Goal: Transaction & Acquisition: Purchase product/service

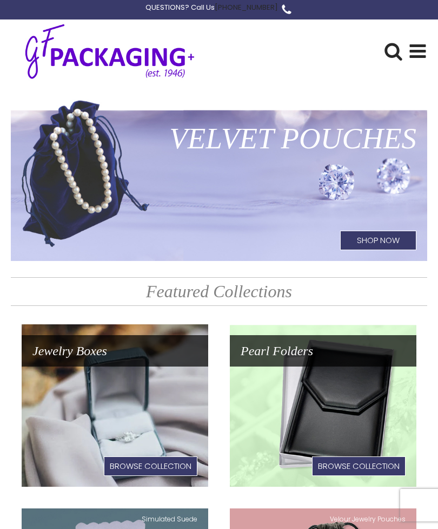
click at [420, 55] on use at bounding box center [418, 51] width 16 height 14
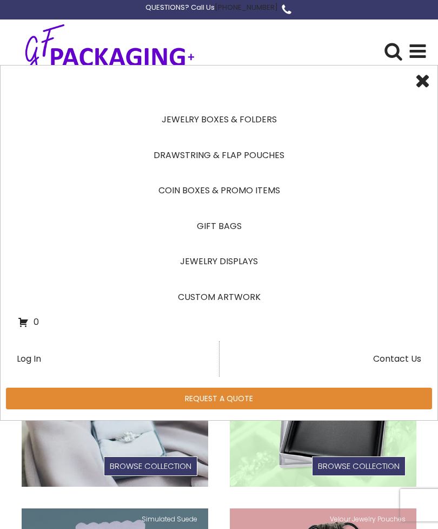
click at [260, 159] on link "Drawstring & Flap Pouches" at bounding box center [219, 155] width 403 height 36
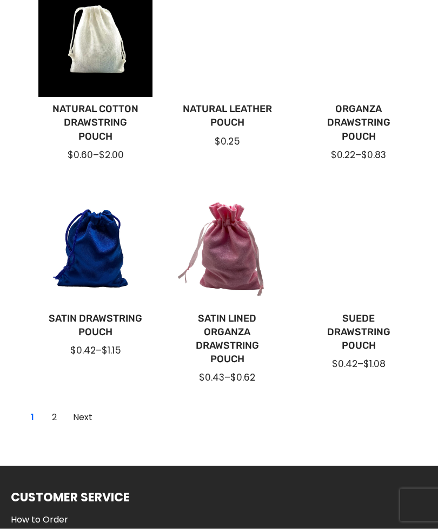
scroll to position [781, 0]
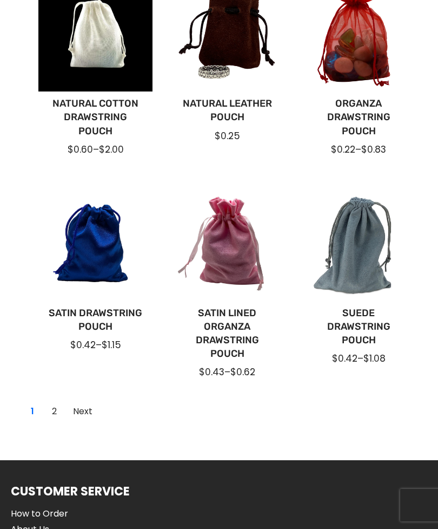
click at [89, 412] on link "Next" at bounding box center [82, 411] width 31 height 17
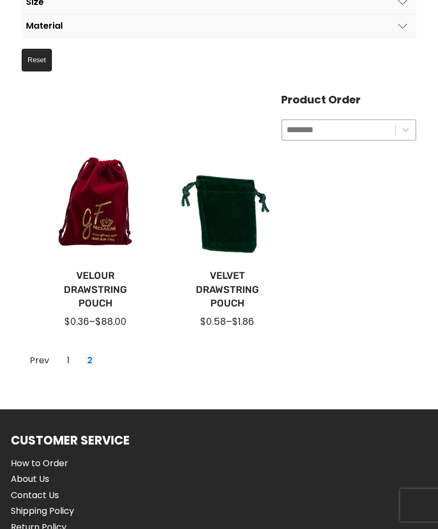
scroll to position [190, 0]
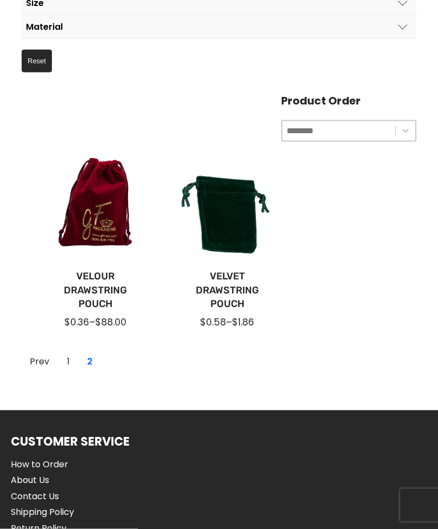
click at [71, 355] on link "1" at bounding box center [68, 361] width 17 height 17
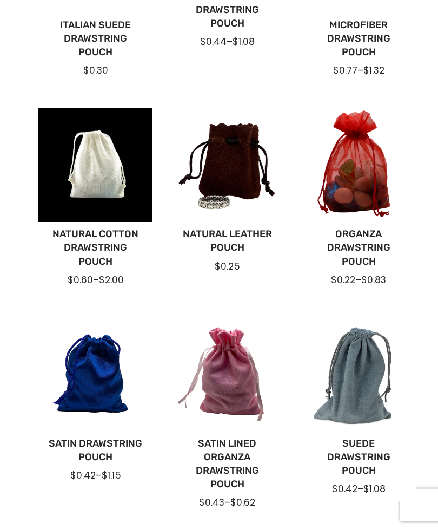
scroll to position [669, 0]
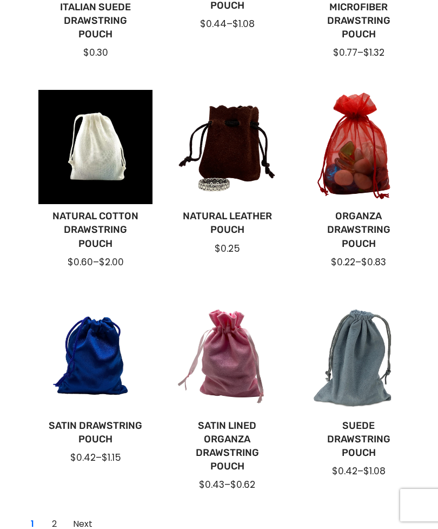
click at [86, 362] on div at bounding box center [95, 356] width 114 height 114
